Goal: Information Seeking & Learning: Learn about a topic

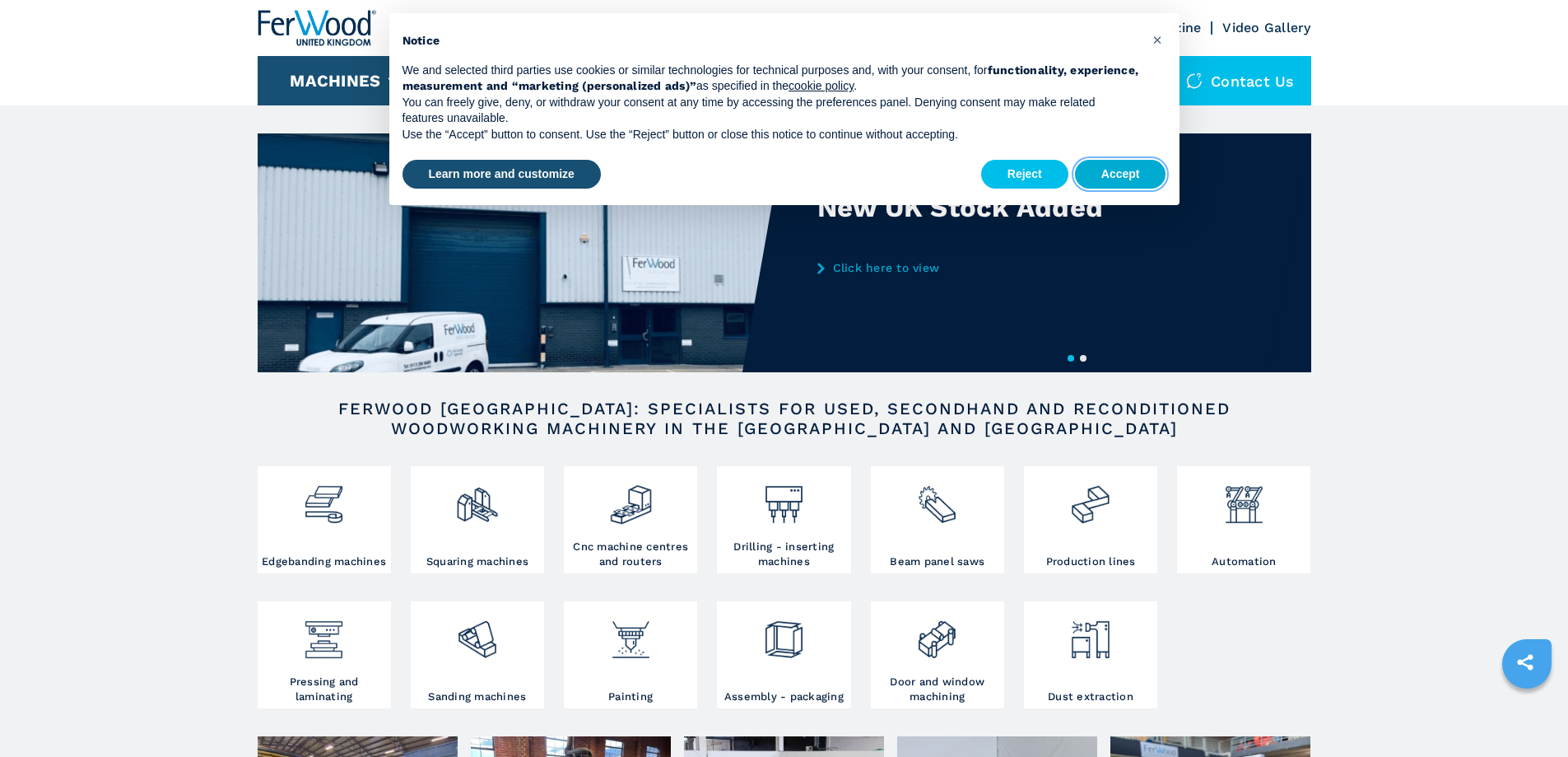
click at [1132, 181] on button "Accept" at bounding box center [1121, 175] width 91 height 30
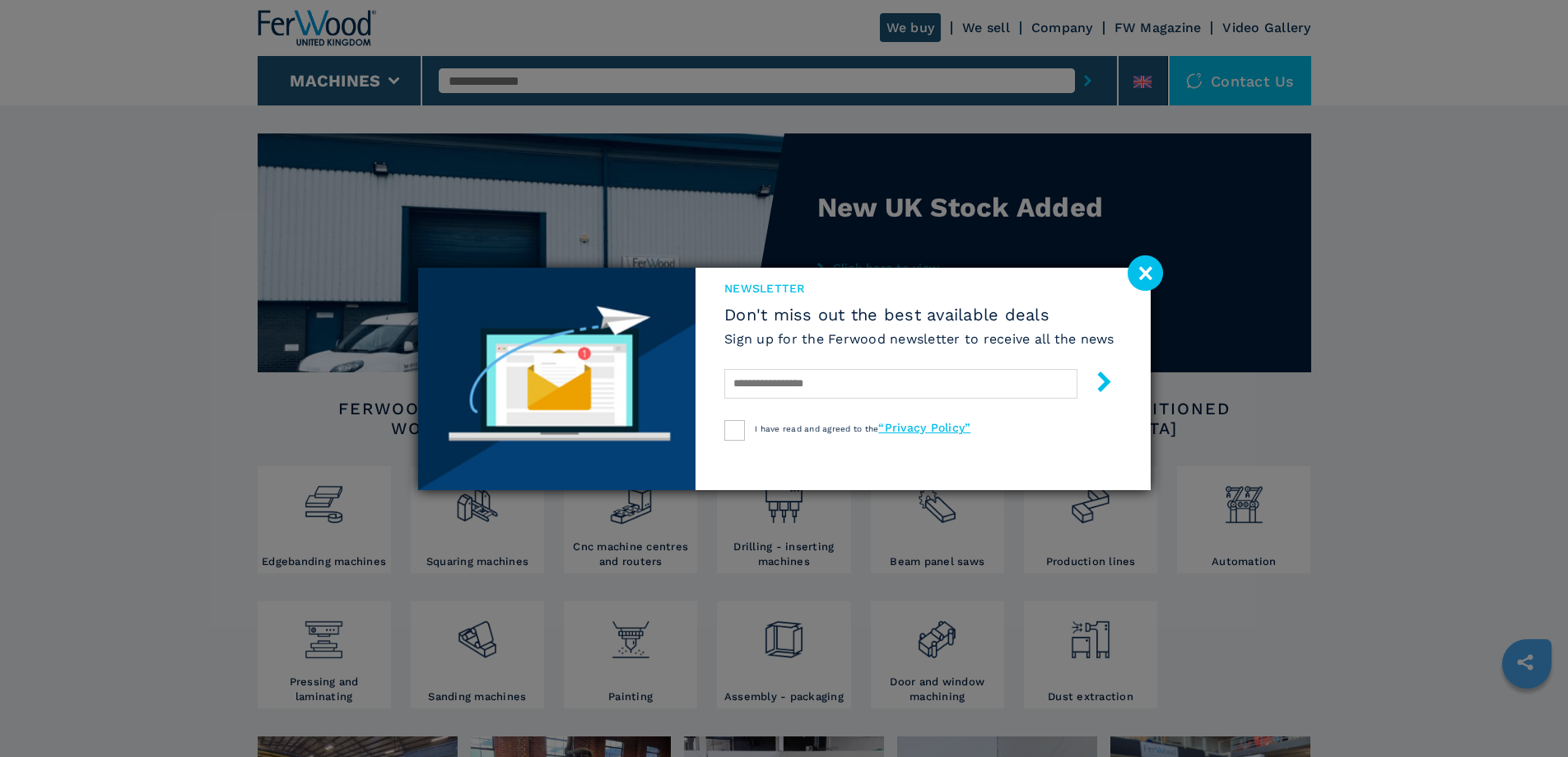
click at [1143, 269] on image at bounding box center [1146, 273] width 36 height 36
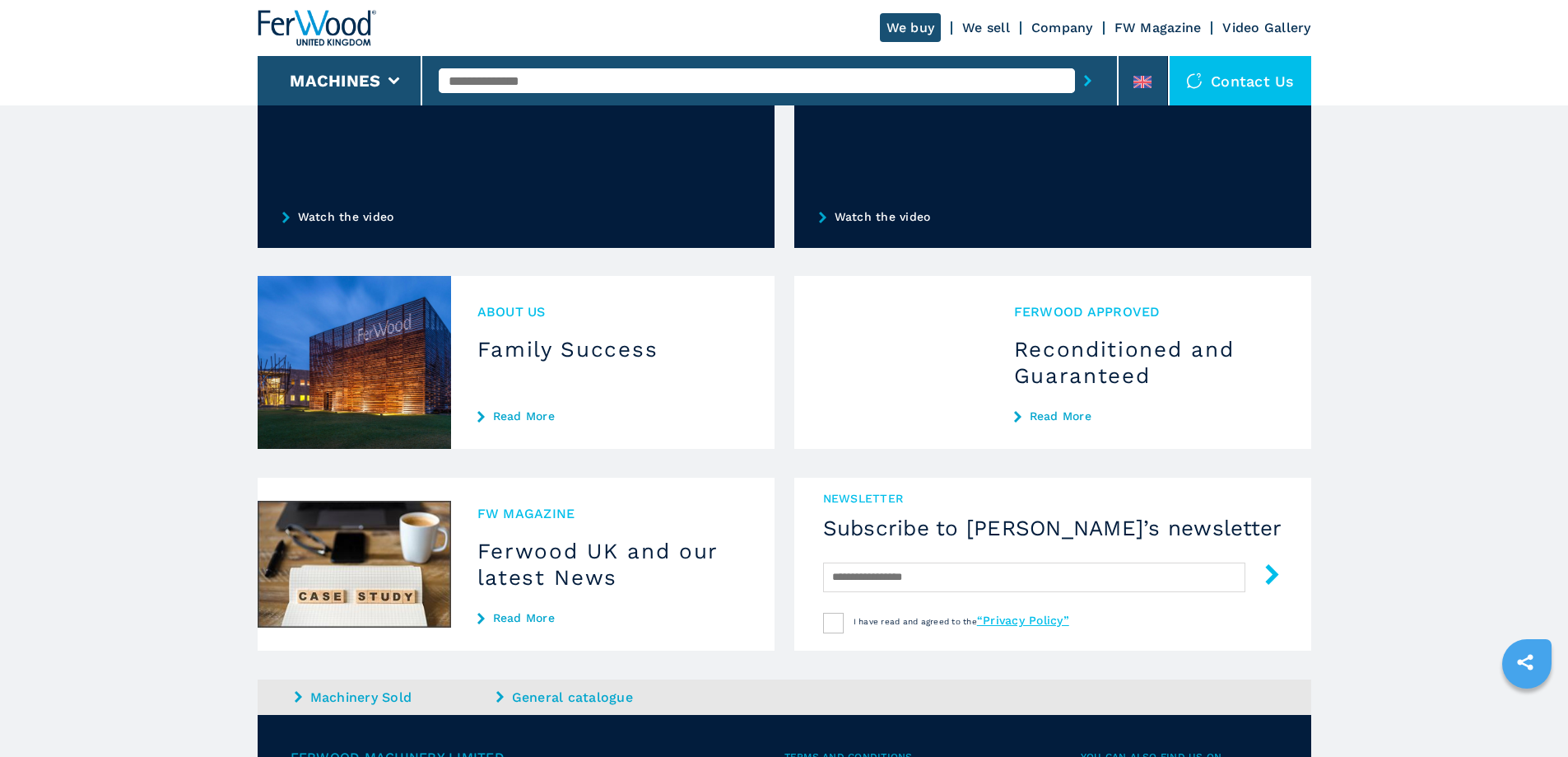
scroll to position [1208, 0]
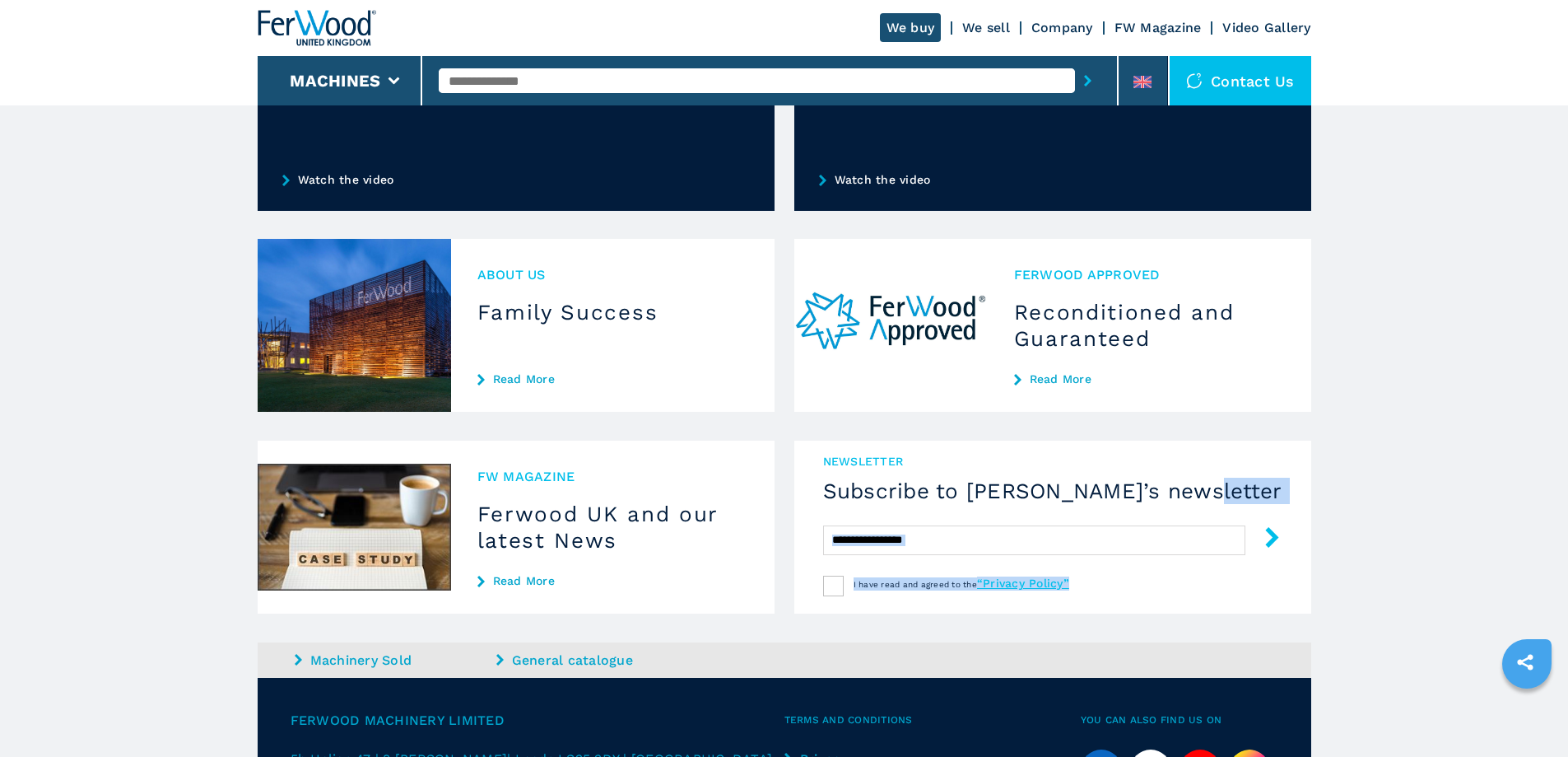
drag, startPoint x: 1561, startPoint y: 507, endPoint x: 1561, endPoint y: 591, distance: 84.0
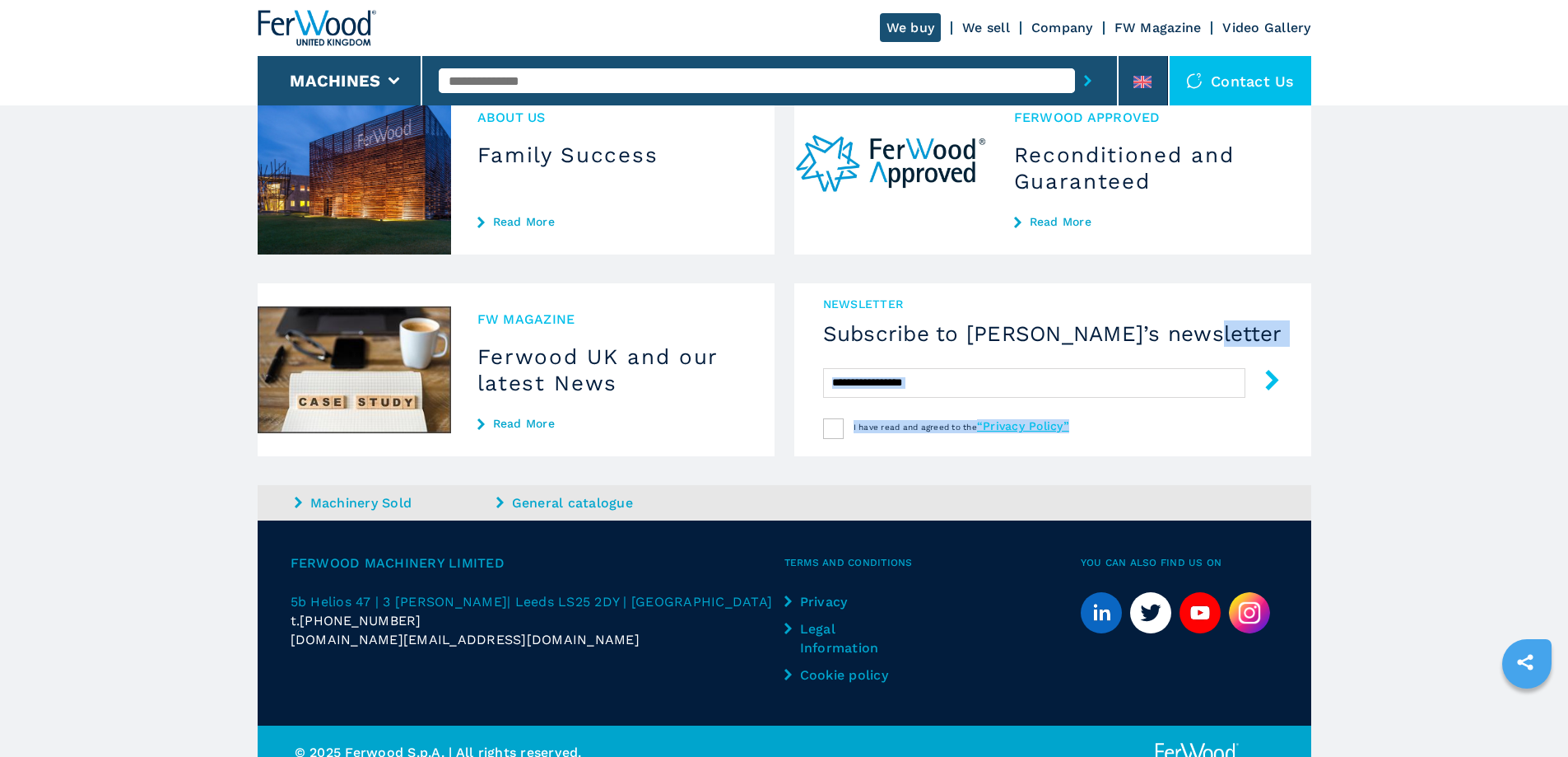
scroll to position [1417, 0]
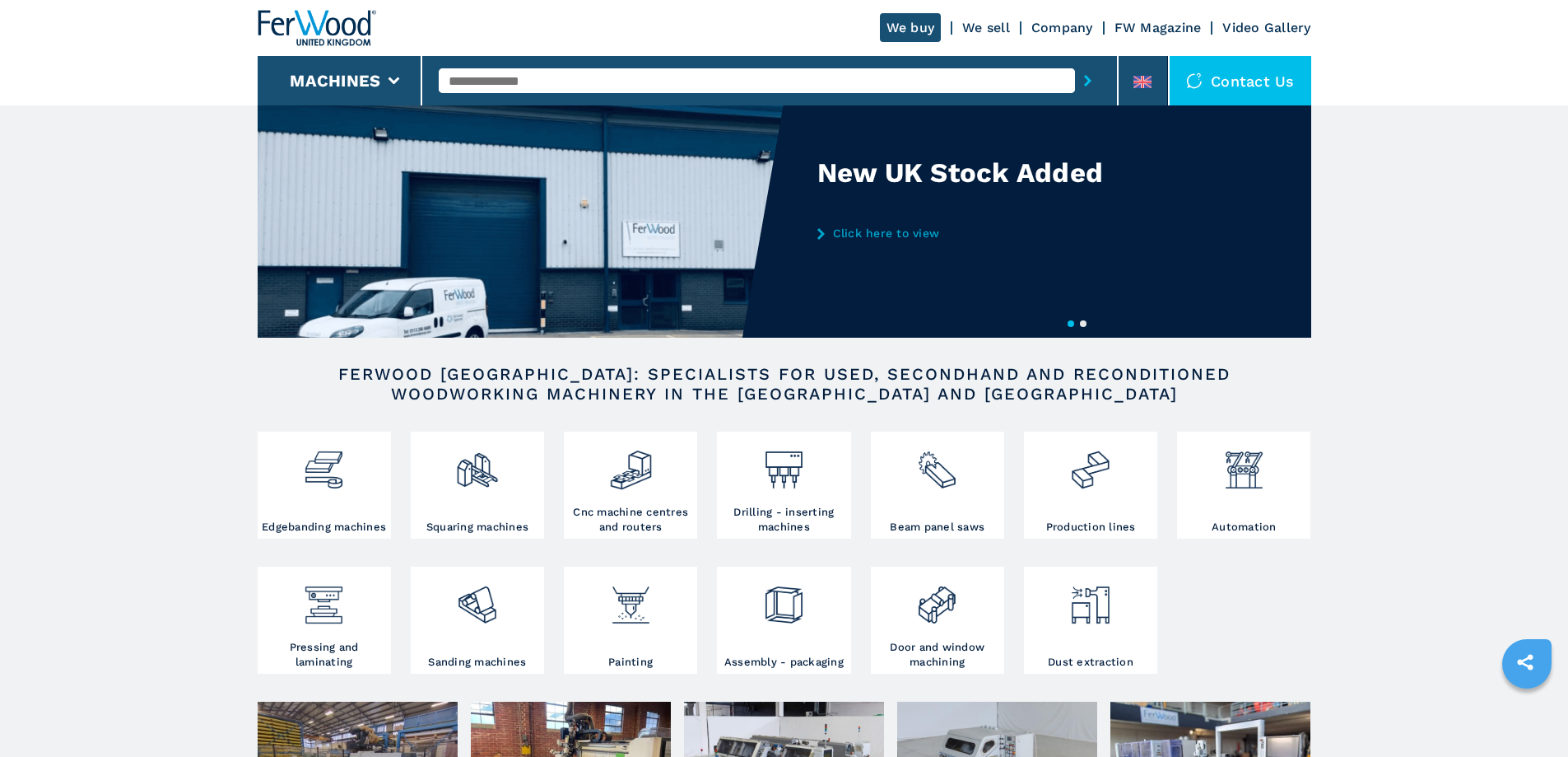
scroll to position [59, 0]
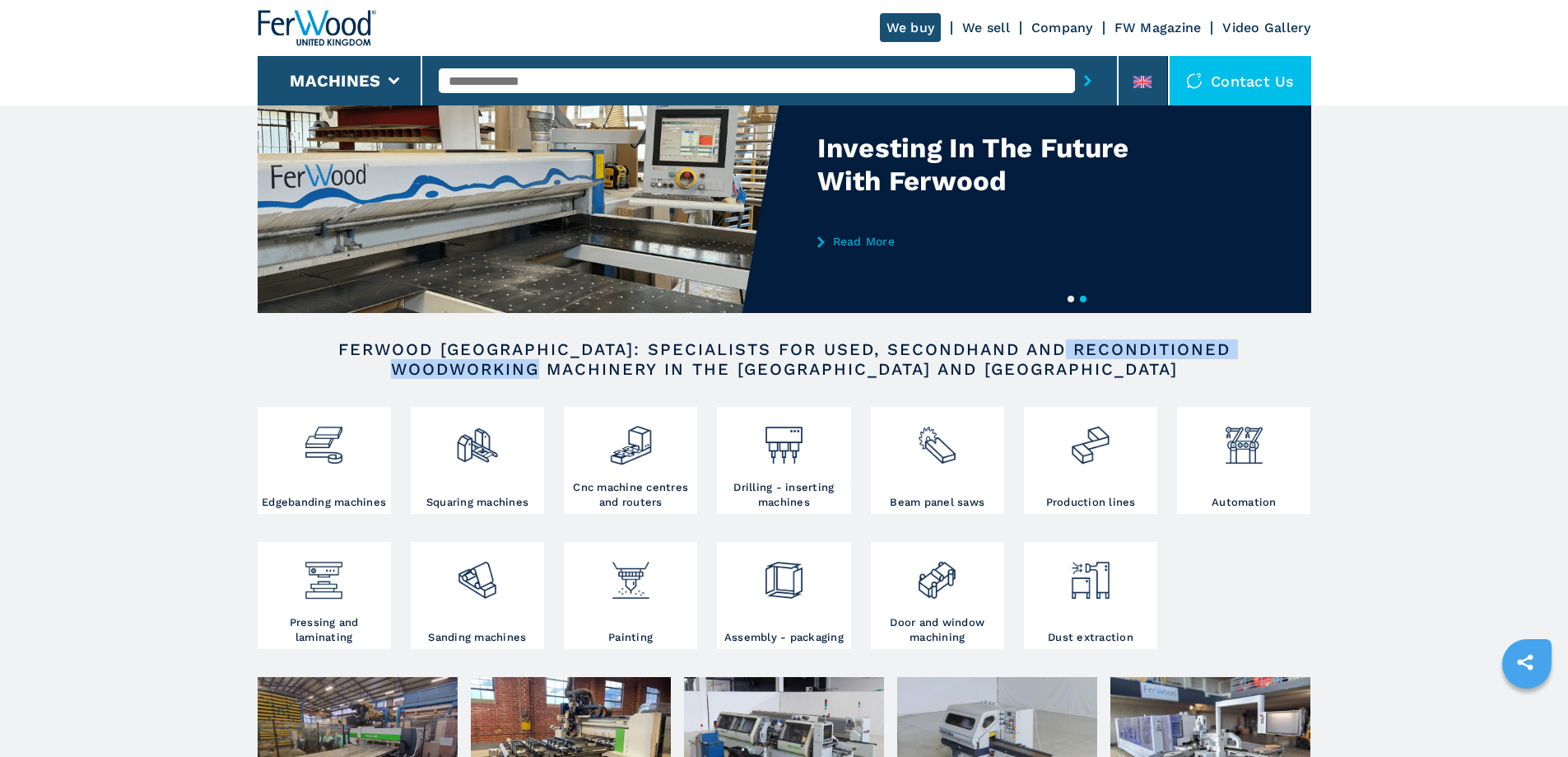
drag, startPoint x: 1077, startPoint y: 347, endPoint x: 699, endPoint y: 371, distance: 378.8
click at [700, 371] on h2 "FERWOOD UK: SPECIALISTS FOR USED, SECONDHAND AND RECONDITIONED WOODWORKING MACH…" at bounding box center [784, 359] width 949 height 40
drag, startPoint x: 683, startPoint y: 371, endPoint x: 564, endPoint y: 378, distance: 119.2
click at [682, 371] on h2 "FERWOOD UK: SPECIALISTS FOR USED, SECONDHAND AND RECONDITIONED WOODWORKING MACH…" at bounding box center [784, 359] width 949 height 40
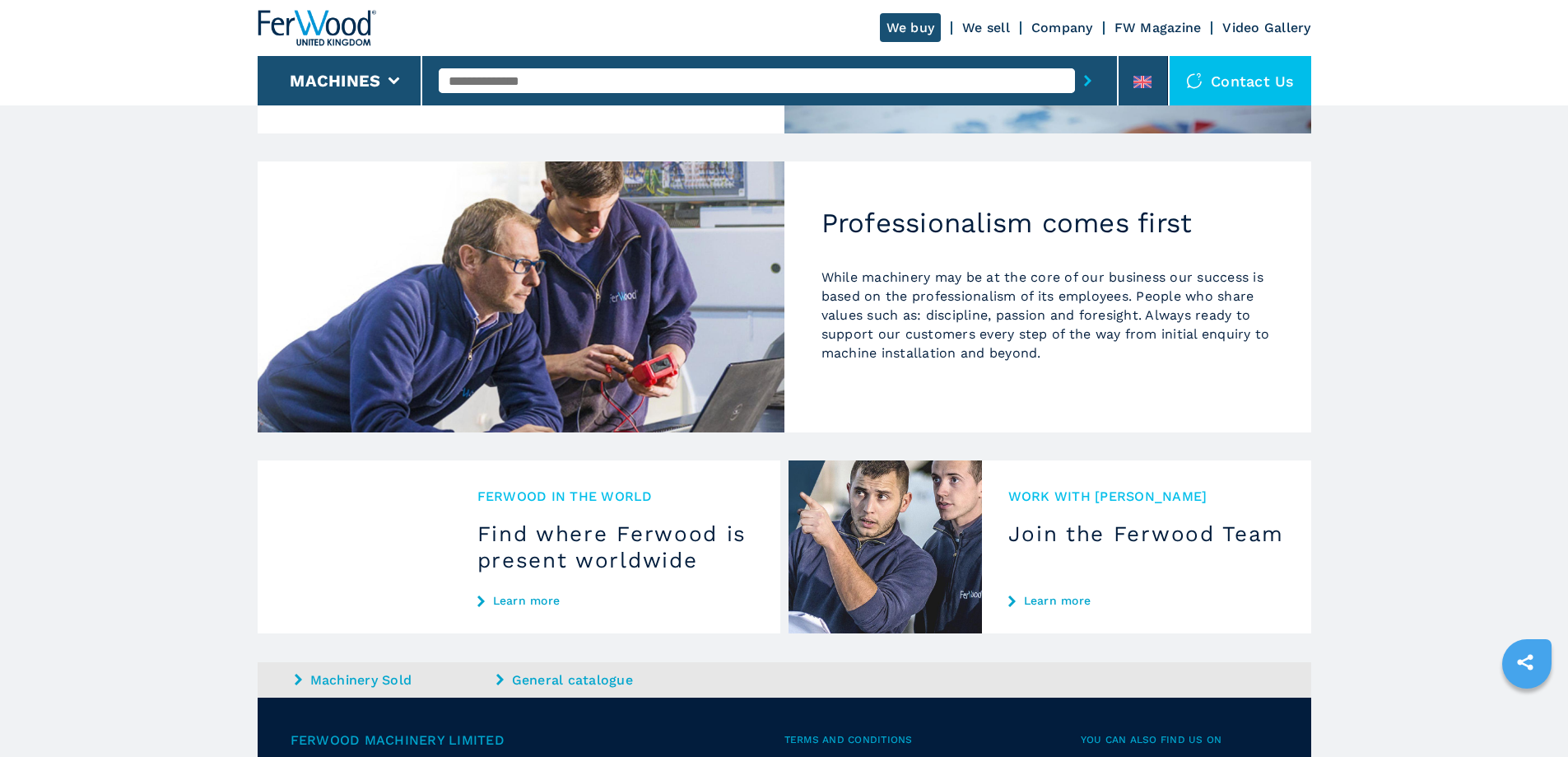
scroll to position [1362, 0]
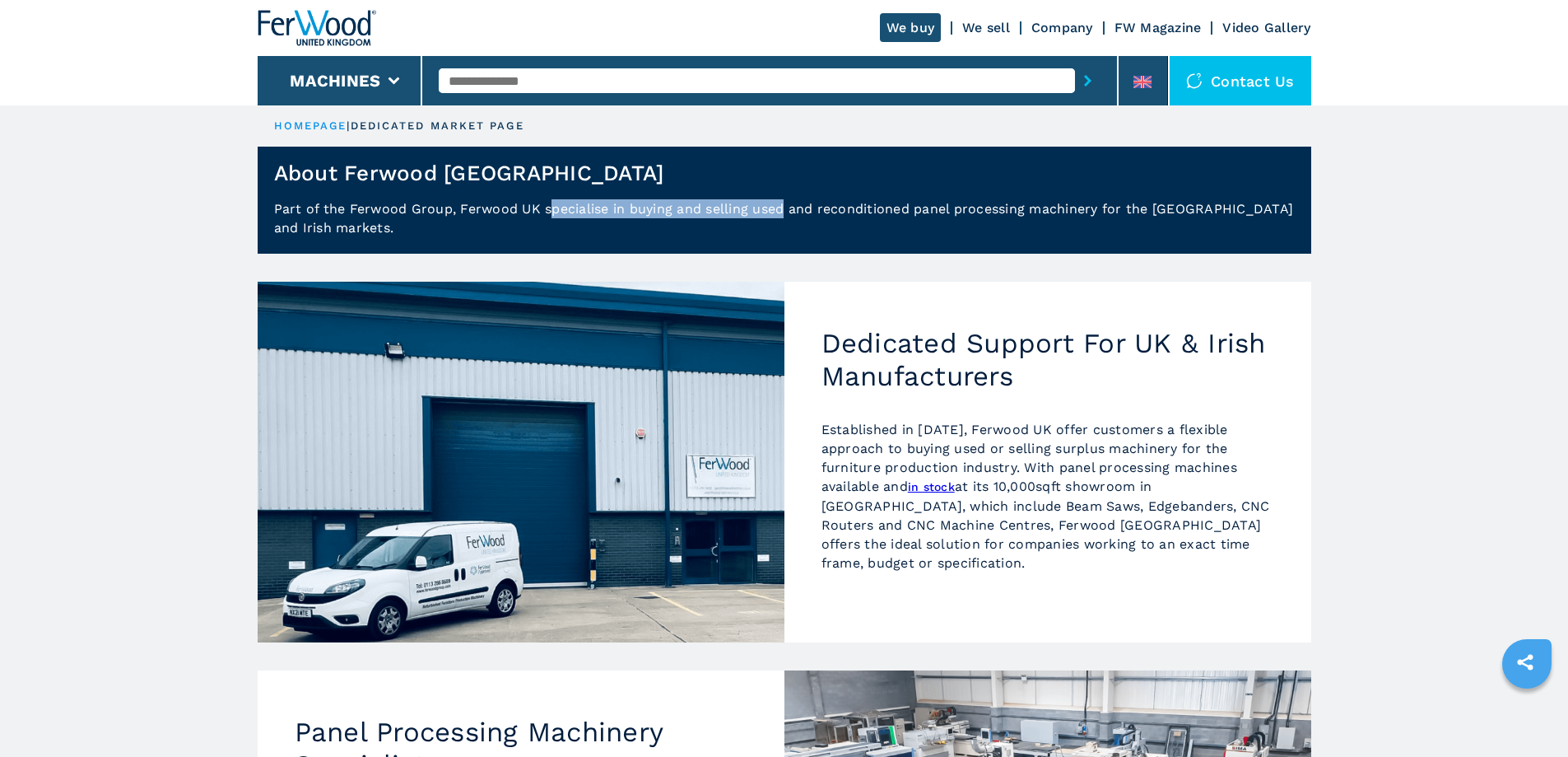
drag, startPoint x: 549, startPoint y: 210, endPoint x: 786, endPoint y: 211, distance: 237.0
click at [786, 211] on p "Part of the Ferwood Group, Ferwood UK specialise in buying and selling used and…" at bounding box center [784, 226] width 1053 height 54
click at [939, 413] on div "Dedicated Support For UK & Irish Manufacturers Established in [DATE], Ferwood […" at bounding box center [1048, 463] width 527 height 361
click at [925, 447] on p "Established in [DATE], Ferwood UK offer customers a flexible approach to buying…" at bounding box center [1048, 496] width 453 height 152
click at [573, 216] on p "Part of the Ferwood Group, Ferwood UK specialise in buying and selling used and…" at bounding box center [784, 226] width 1053 height 54
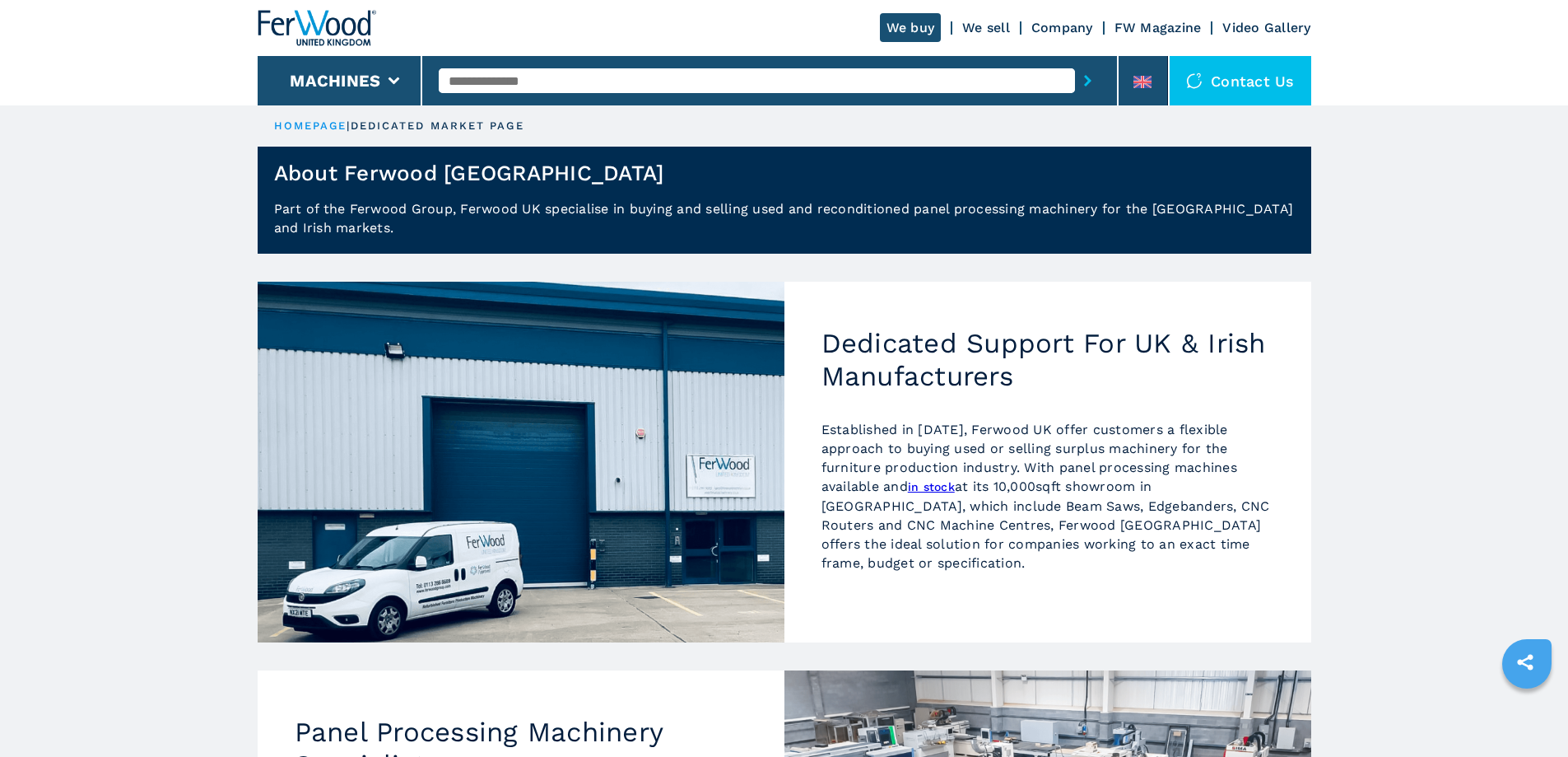
click at [633, 196] on header "About Ferwood [GEOGRAPHIC_DATA]" at bounding box center [784, 172] width 1053 height 52
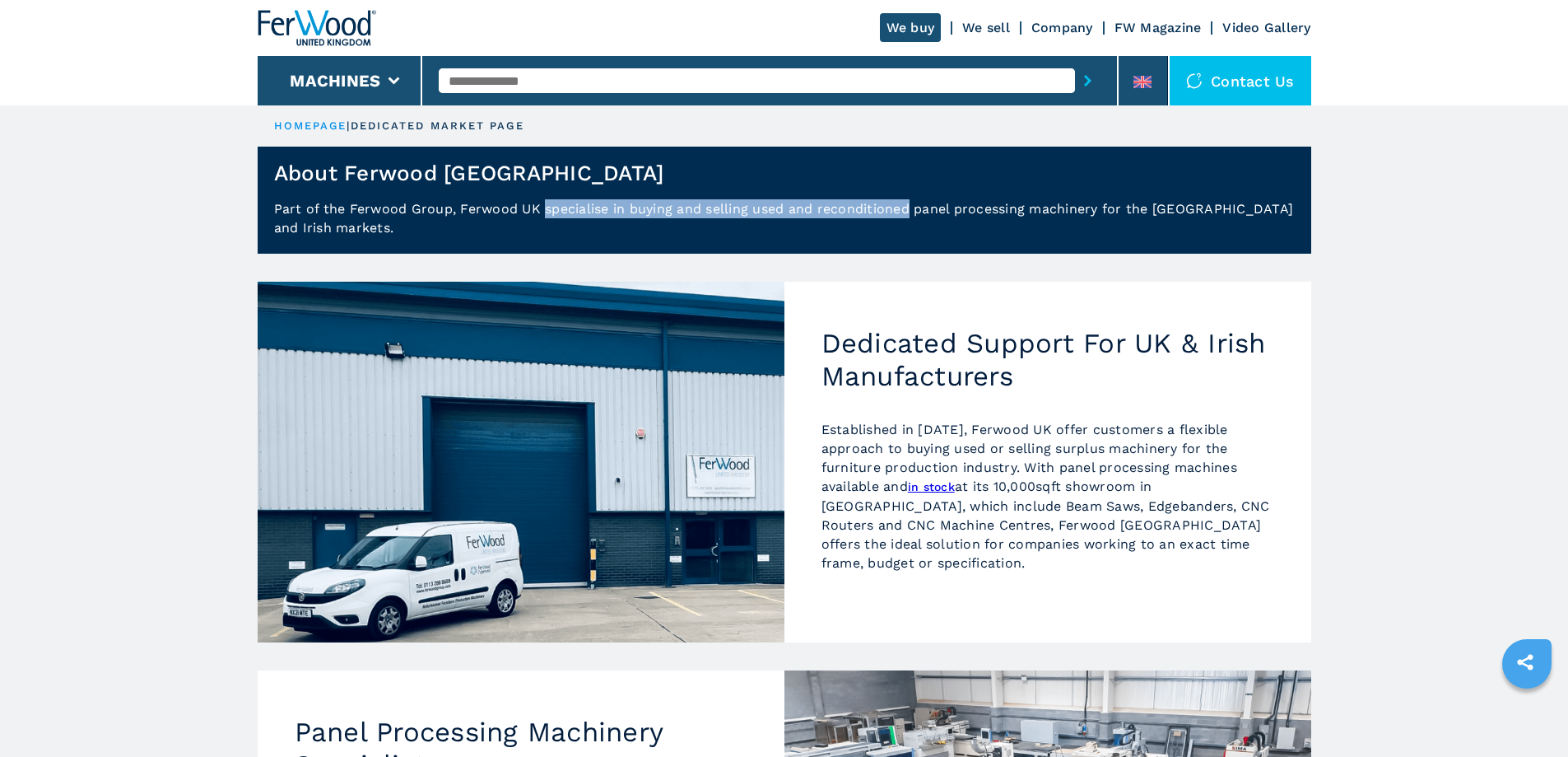
drag, startPoint x: 544, startPoint y: 207, endPoint x: 911, endPoint y: 205, distance: 367.0
click at [911, 205] on p "Part of the Ferwood Group, Ferwood UK specialise in buying and selling used and…" at bounding box center [784, 226] width 1053 height 54
copy p "specialise in buying and selling used and reconditioned"
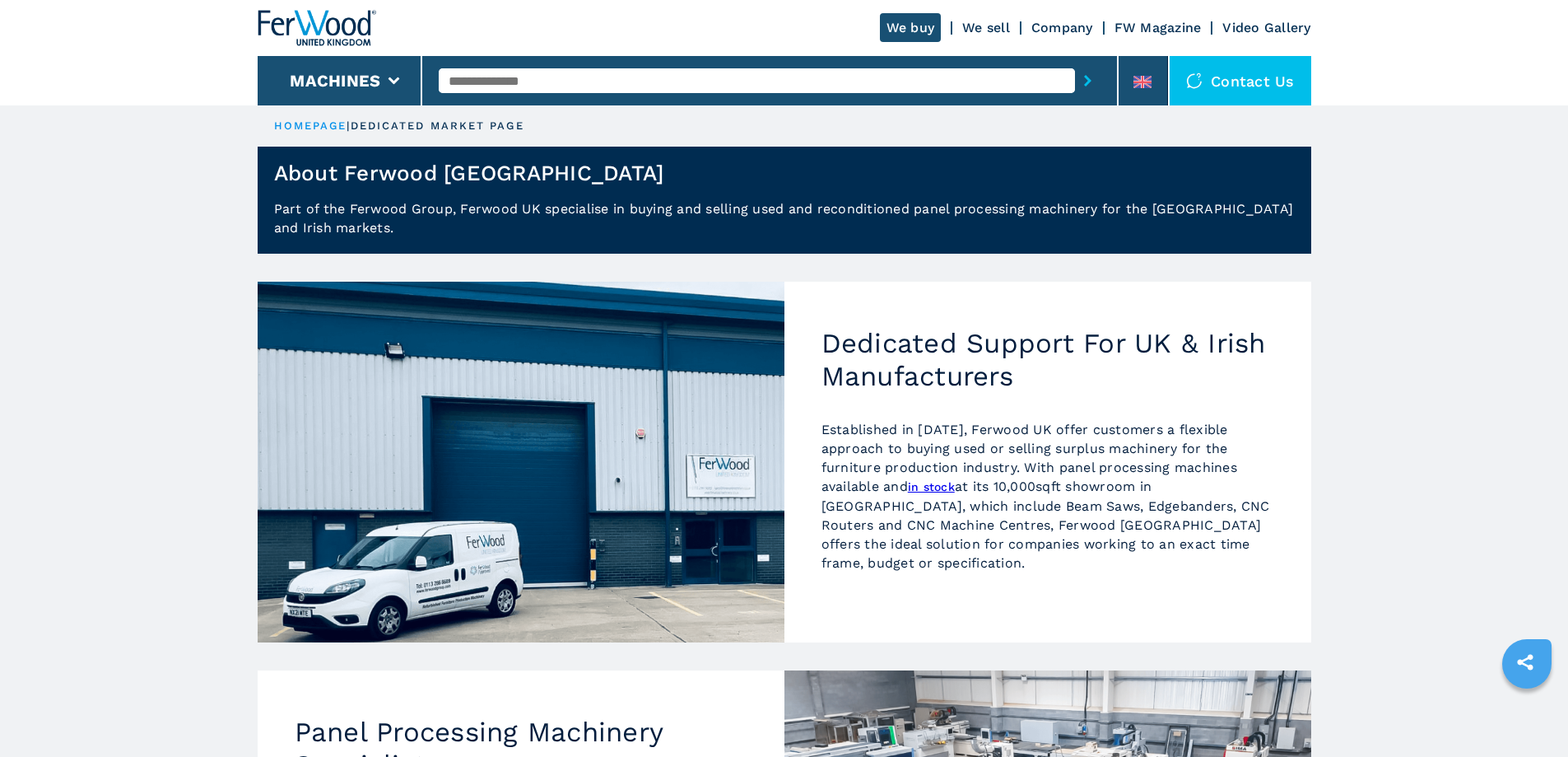
click at [980, 332] on h2 "Dedicated Support For UK & Irish Manufacturers" at bounding box center [1048, 359] width 453 height 65
drag, startPoint x: 24, startPoint y: 305, endPoint x: 156, endPoint y: 16, distance: 317.7
